Goal: Task Accomplishment & Management: Use online tool/utility

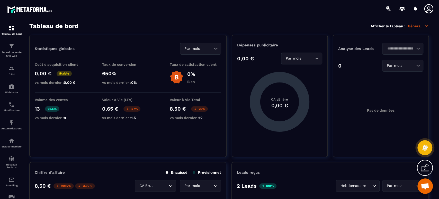
click at [0, 0] on img at bounding box center [0, 0] width 0 height 0
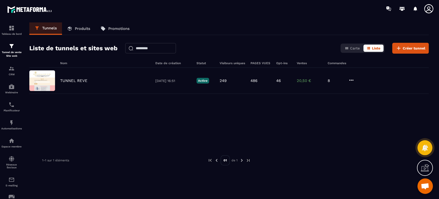
click at [78, 84] on div "TUNNEL REVE [DATE] 16:51 Active 249 486 46 20,50 € 8" at bounding box center [228, 81] width 399 height 26
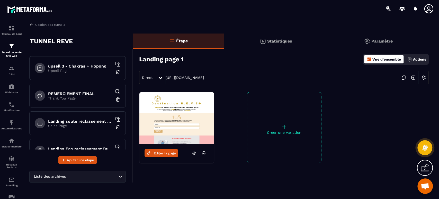
scroll to position [269, 0]
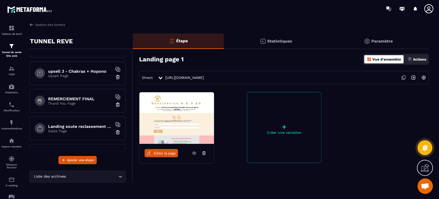
click at [83, 98] on h6 "REMERCIEMENT FINAL" at bounding box center [80, 98] width 64 height 5
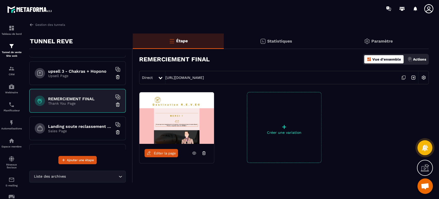
click at [403, 77] on icon at bounding box center [404, 78] width 10 height 10
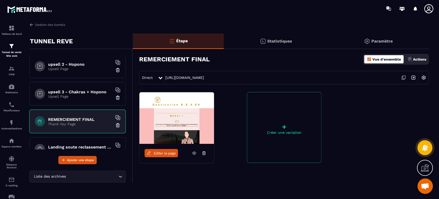
scroll to position [255, 0]
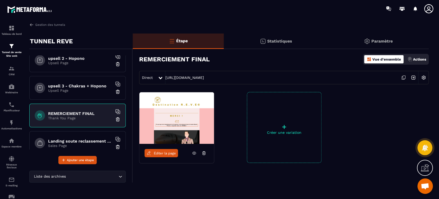
click at [93, 113] on h6 "REMERCIEMENT FINAL" at bounding box center [80, 113] width 64 height 5
click at [192, 154] on icon at bounding box center [194, 152] width 5 height 5
click at [86, 61] on p "Upsell Page" at bounding box center [80, 63] width 64 height 4
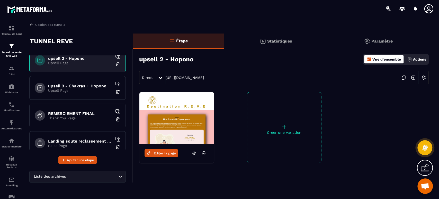
click at [165, 153] on span "Éditer la page" at bounding box center [165, 153] width 22 height 4
